Goal: Check status

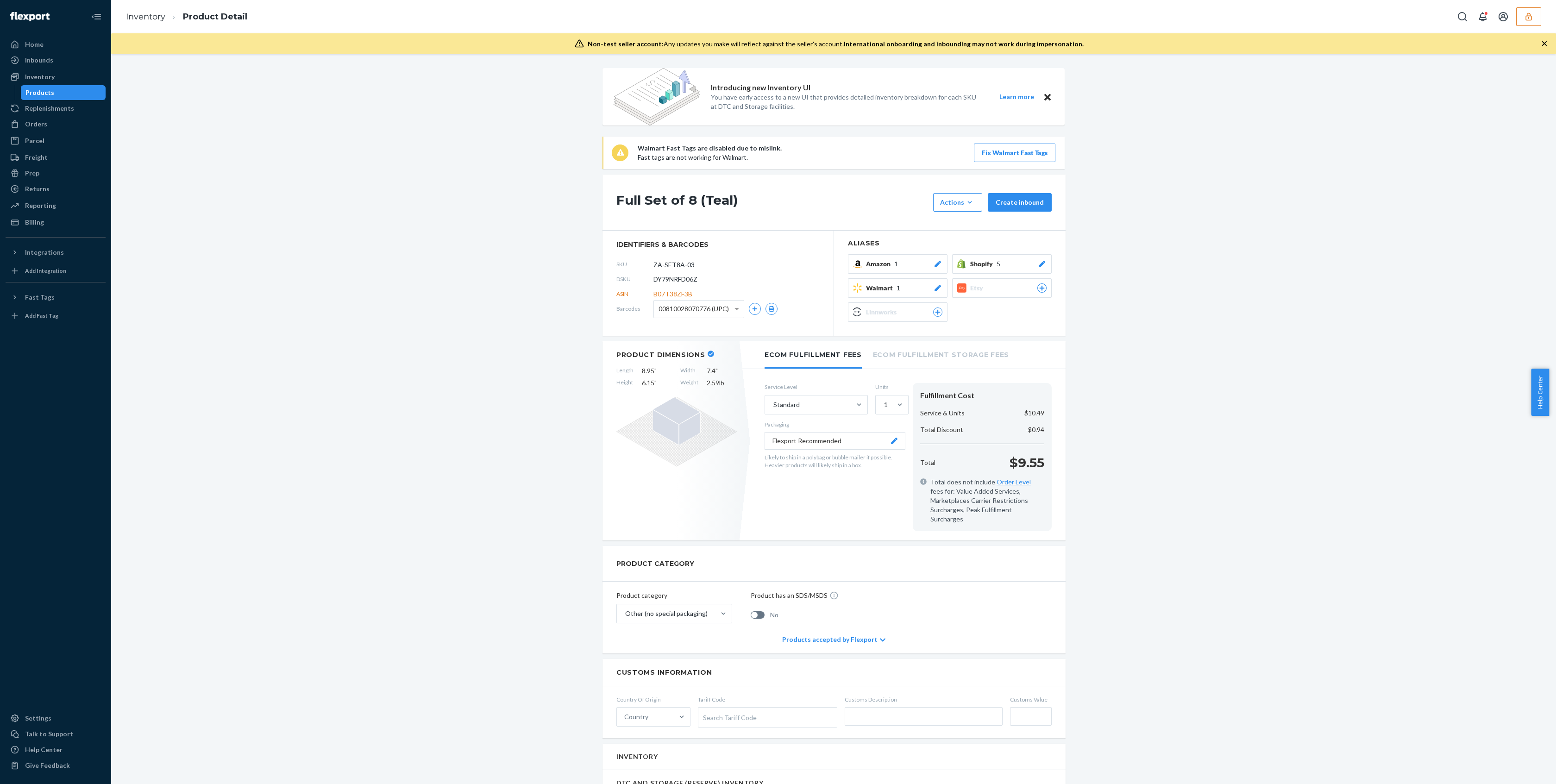
click at [672, 280] on span "DY79NRFD06Z" at bounding box center [675, 279] width 44 height 9
copy span "DY79NRFD06Z"
